Goal: Task Accomplishment & Management: Use online tool/utility

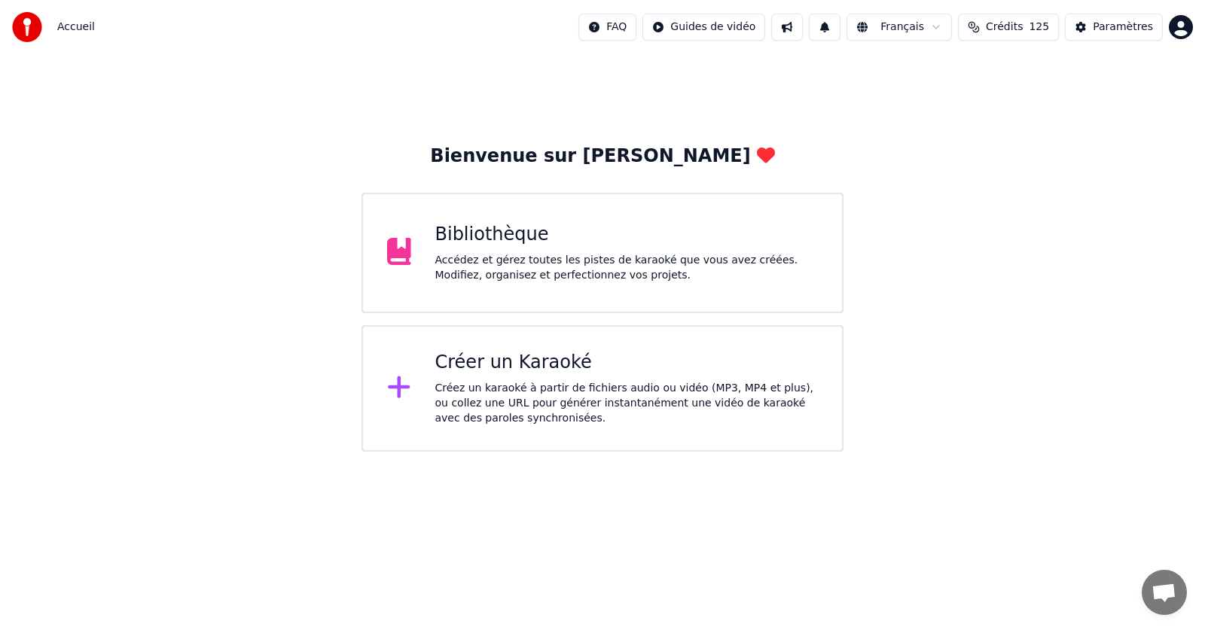
click at [480, 386] on div "Créez un karaoké à partir de fichiers audio ou vidéo (MP3, MP4 et plus), ou col…" at bounding box center [626, 403] width 383 height 45
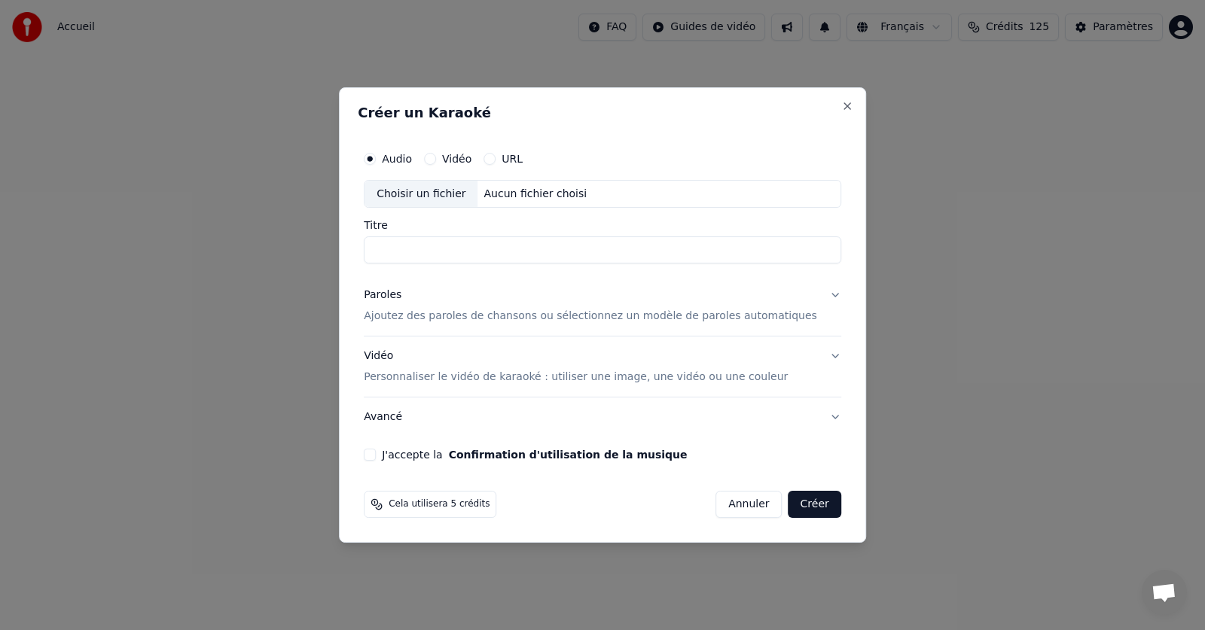
click at [414, 192] on div "Choisir un fichier" at bounding box center [421, 194] width 113 height 27
type input "**********"
click at [725, 503] on button "Annuler" at bounding box center [749, 504] width 66 height 27
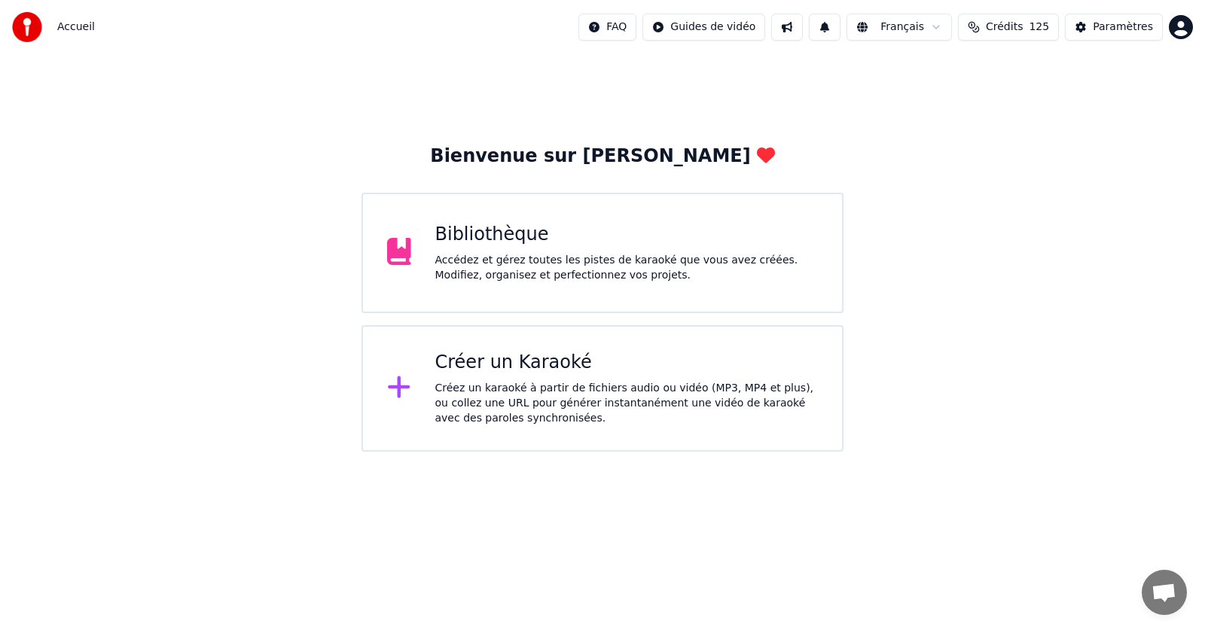
click at [518, 273] on div "Accédez et gérez toutes les pistes de karaoké que vous avez créées. Modifiez, o…" at bounding box center [626, 268] width 383 height 30
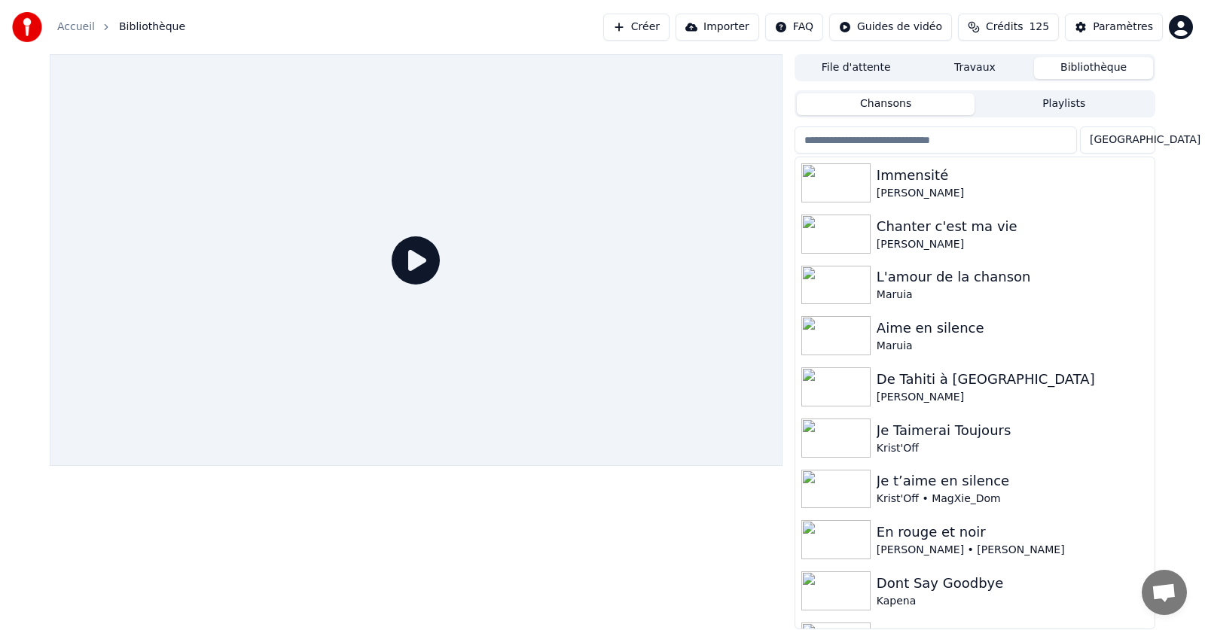
click at [664, 23] on button "Créer" at bounding box center [636, 27] width 66 height 27
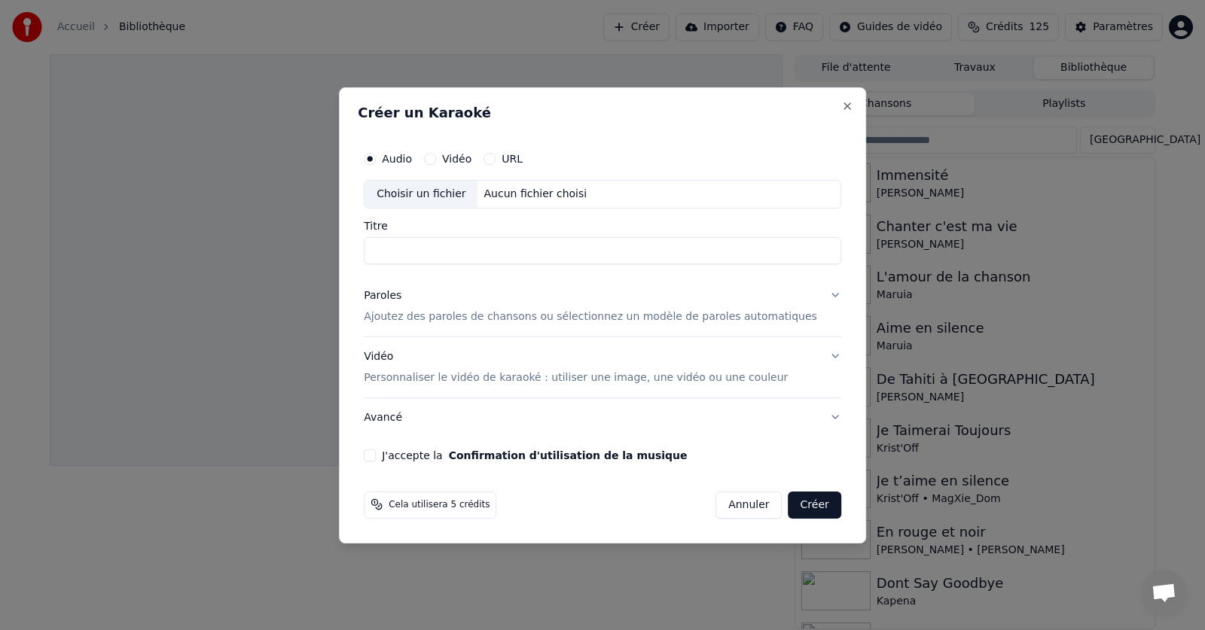
click at [412, 194] on div "Choisir un fichier" at bounding box center [421, 194] width 113 height 27
click at [460, 247] on input "**********" at bounding box center [603, 250] width 478 height 27
type input "**********"
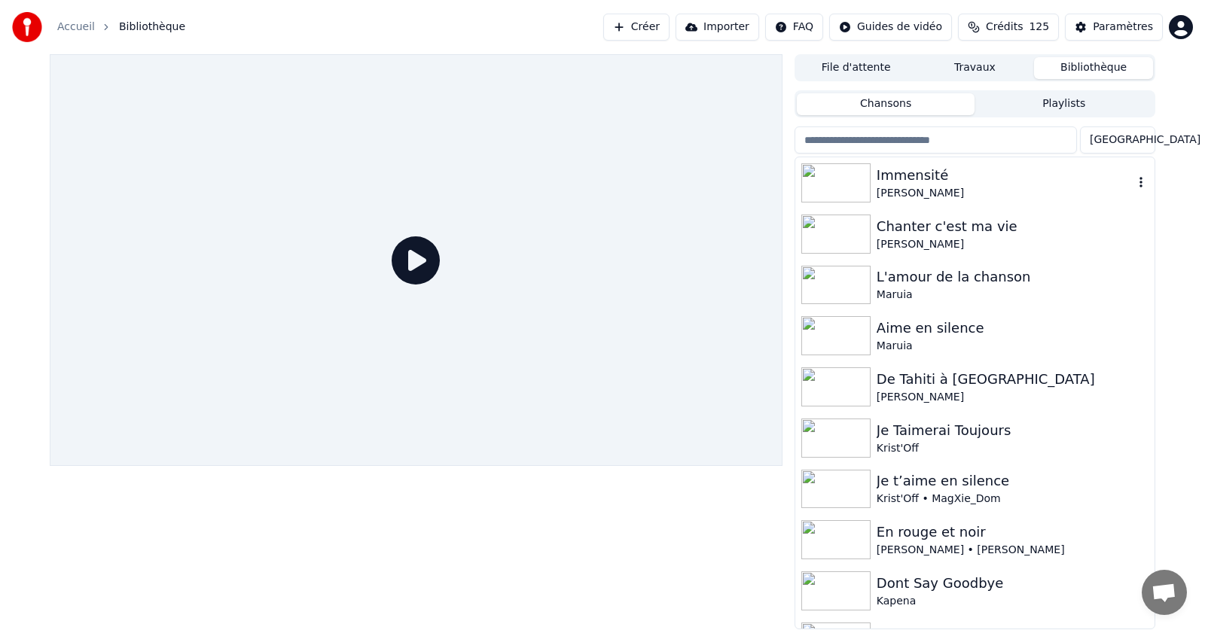
click at [890, 184] on div "Immensité" at bounding box center [1005, 175] width 257 height 21
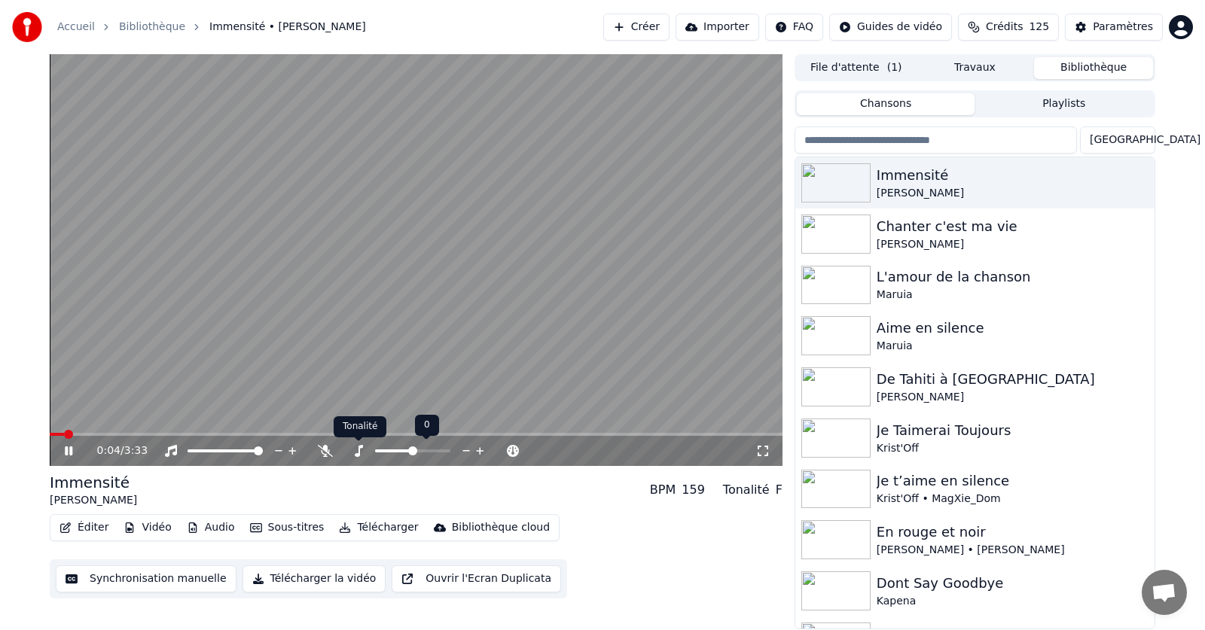
click at [356, 453] on icon at bounding box center [358, 451] width 15 height 12
click at [388, 456] on span at bounding box center [390, 451] width 9 height 9
click at [67, 447] on icon at bounding box center [69, 451] width 8 height 9
click at [50, 430] on span at bounding box center [54, 434] width 9 height 9
click at [69, 448] on icon at bounding box center [79, 451] width 35 height 12
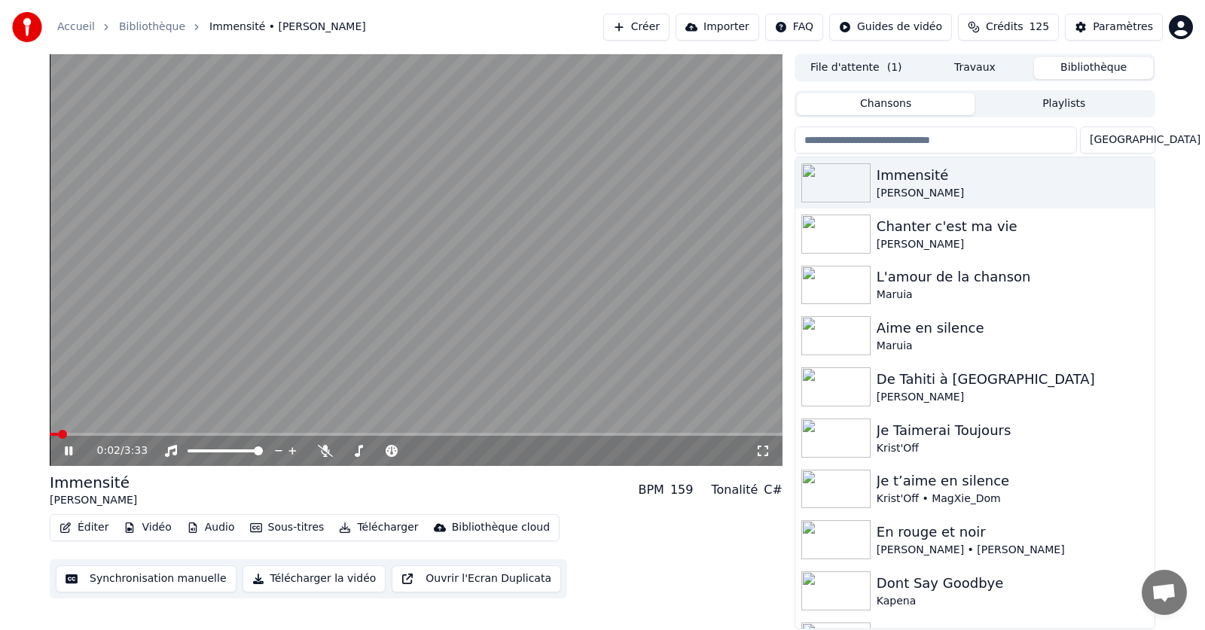
click at [68, 453] on icon at bounding box center [69, 451] width 8 height 9
click at [206, 524] on button "Audio" at bounding box center [211, 528] width 60 height 21
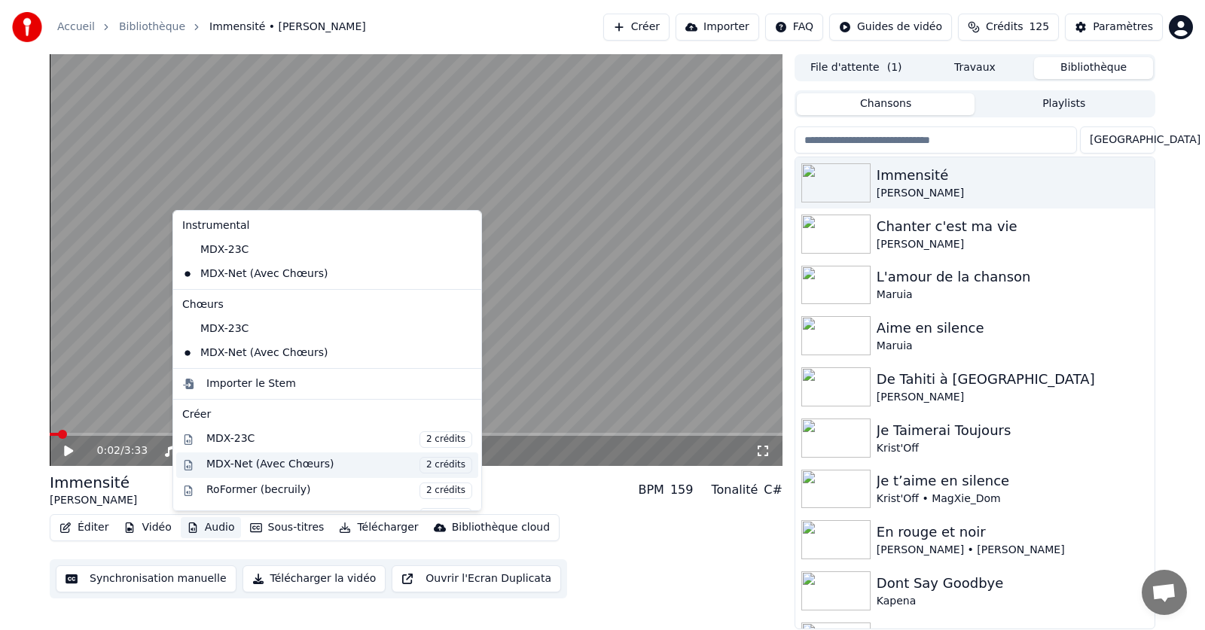
click at [262, 460] on div "MDX-Net (Avec Chœurs) 2 crédits" at bounding box center [339, 465] width 266 height 17
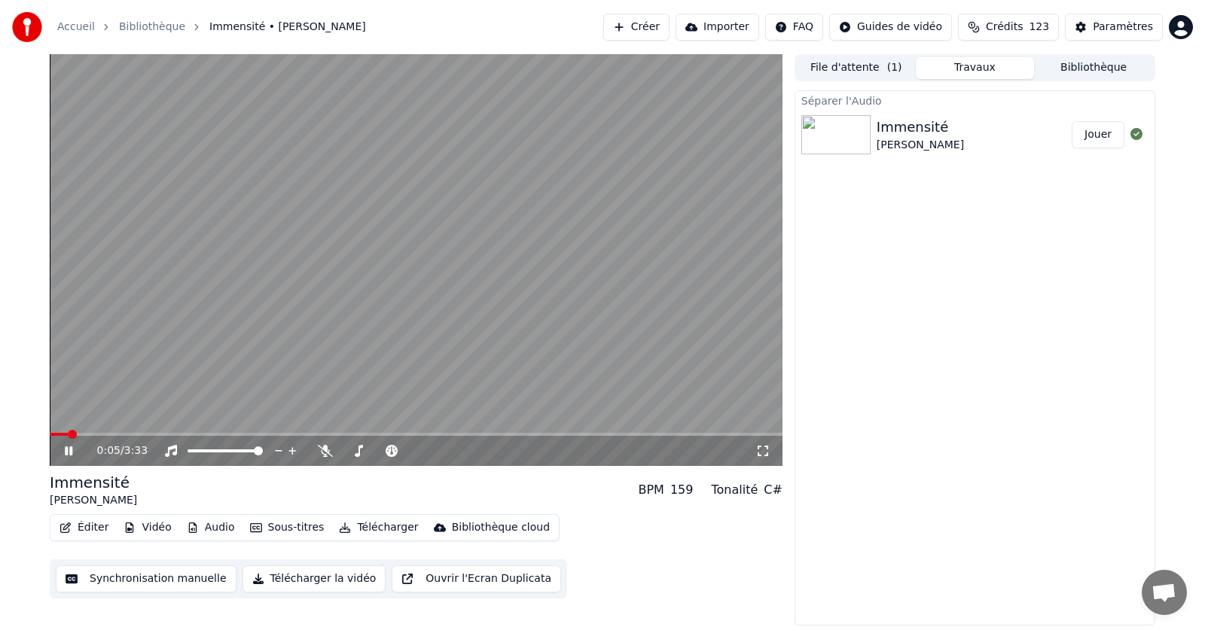
click at [70, 450] on icon at bounding box center [69, 451] width 8 height 9
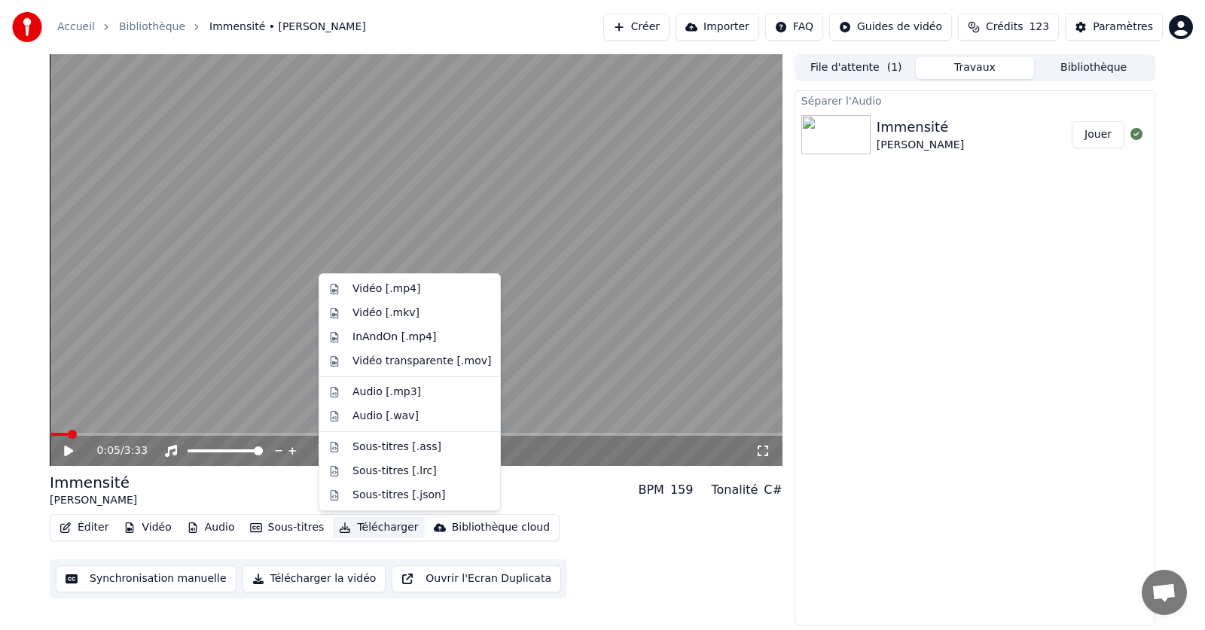
click at [361, 526] on button "Télécharger" at bounding box center [378, 528] width 91 height 21
click at [394, 288] on div "Vidéo [.mp4]" at bounding box center [387, 289] width 68 height 15
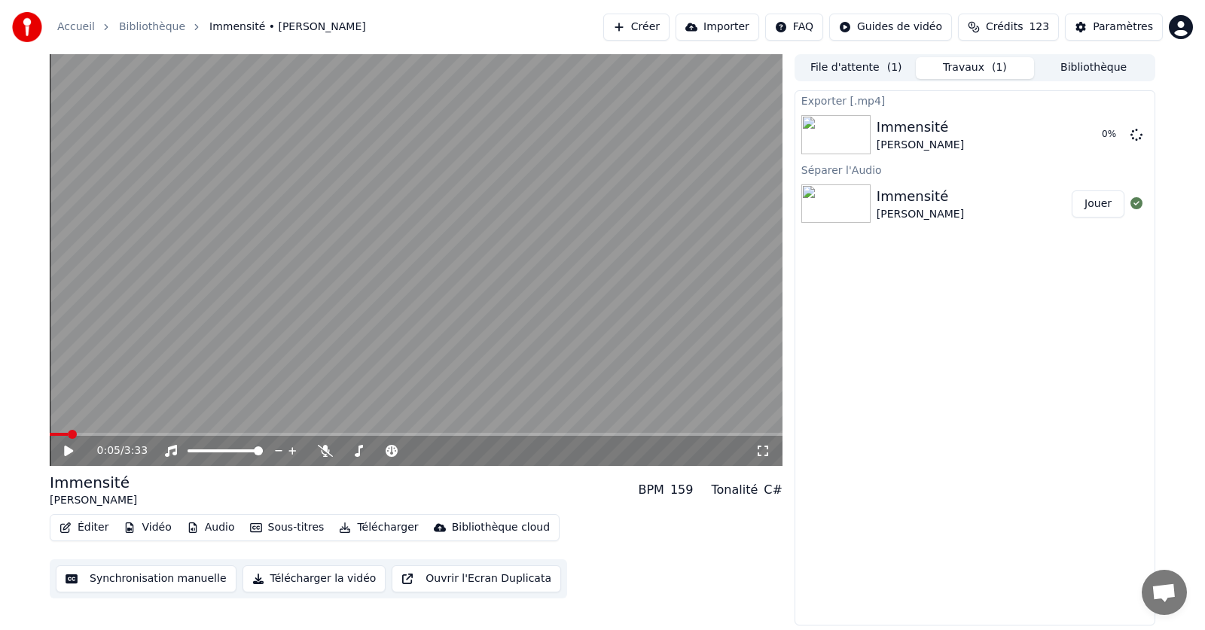
click at [66, 447] on icon at bounding box center [68, 451] width 9 height 11
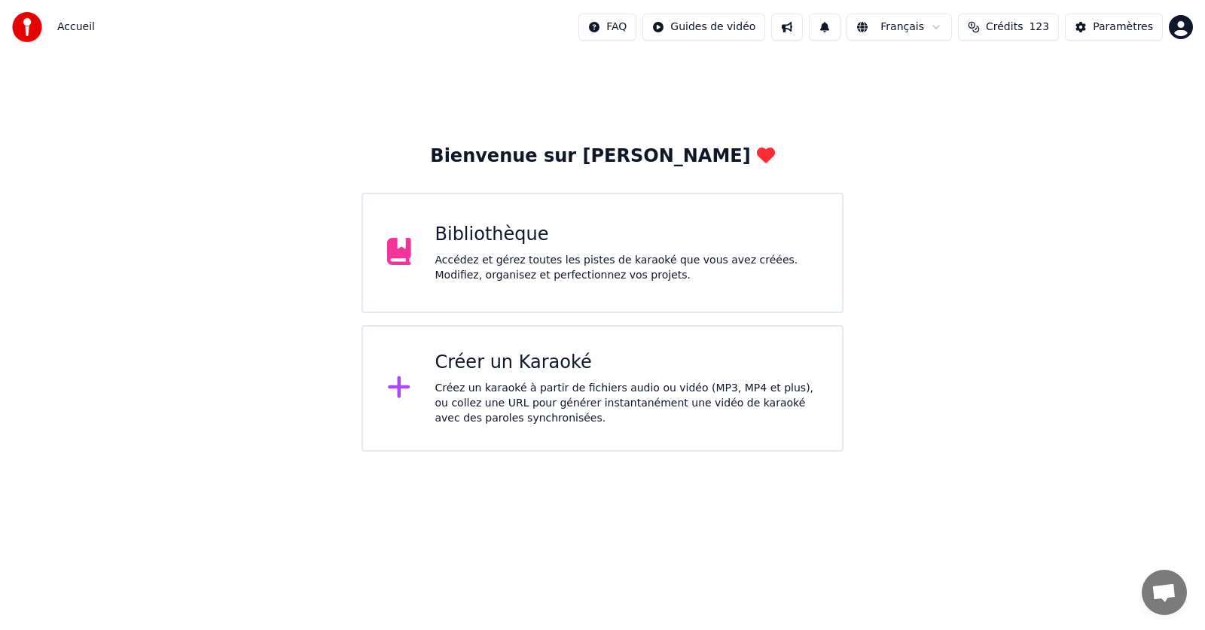
click at [557, 244] on div "Bibliothèque" at bounding box center [626, 235] width 383 height 24
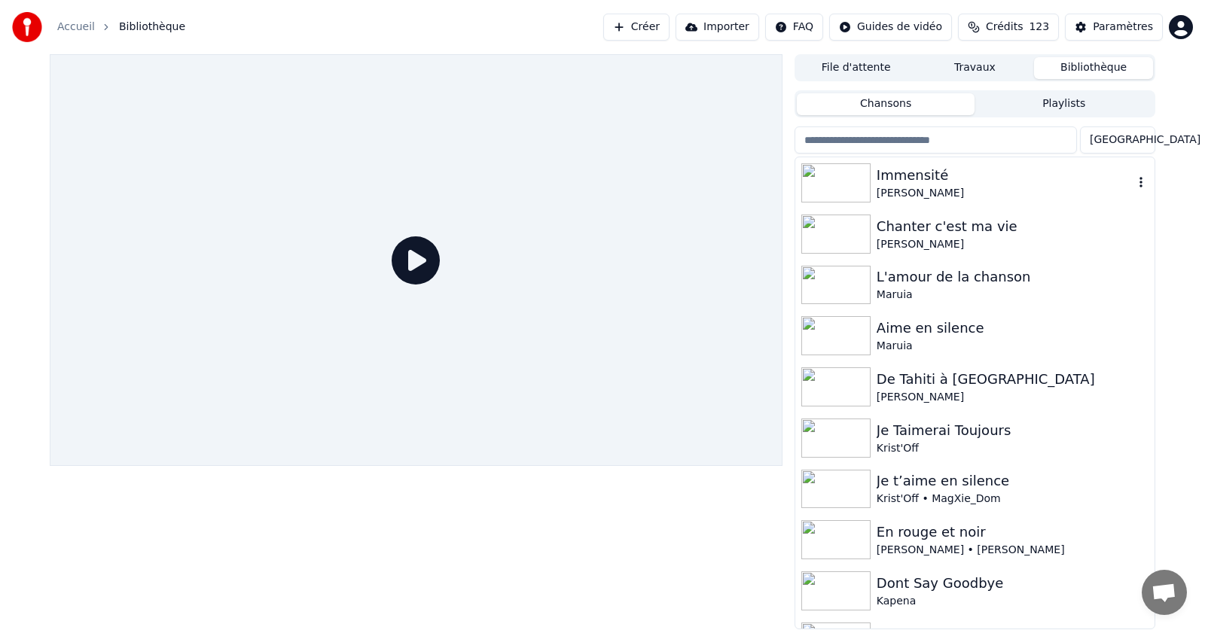
click at [915, 186] on div "[PERSON_NAME]" at bounding box center [1005, 193] width 257 height 15
